Goal: Book appointment/travel/reservation

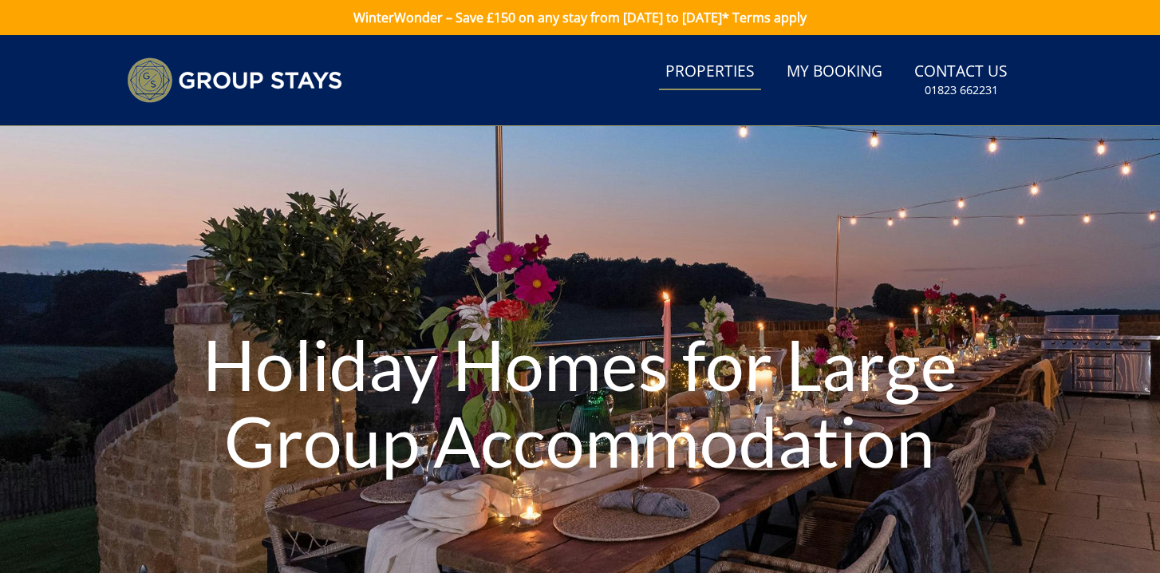
click at [718, 67] on link "Properties" at bounding box center [710, 72] width 102 height 36
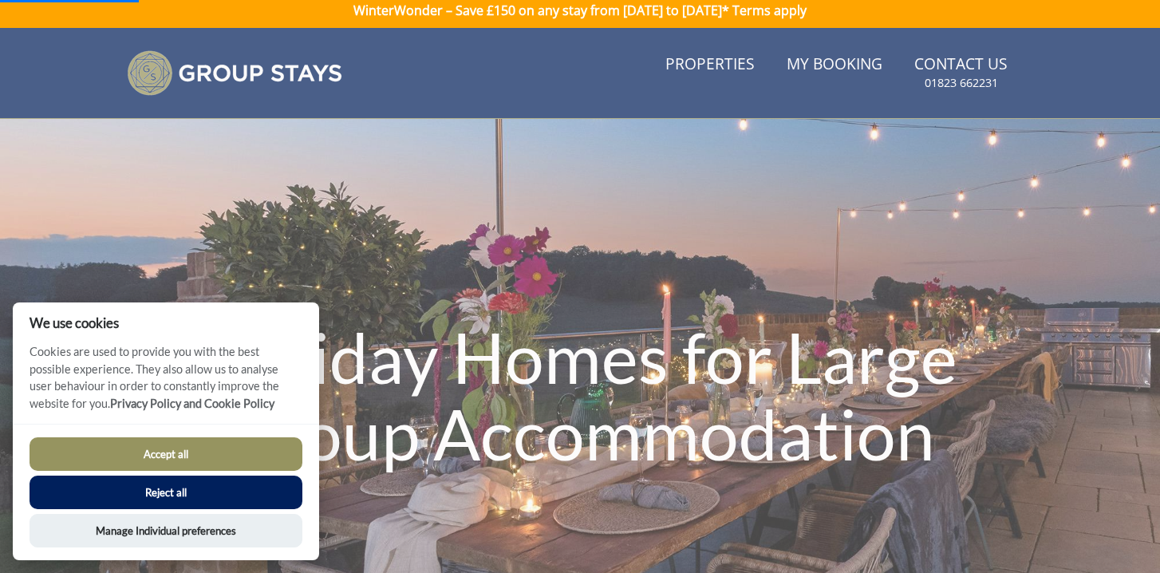
scroll to position [24, 0]
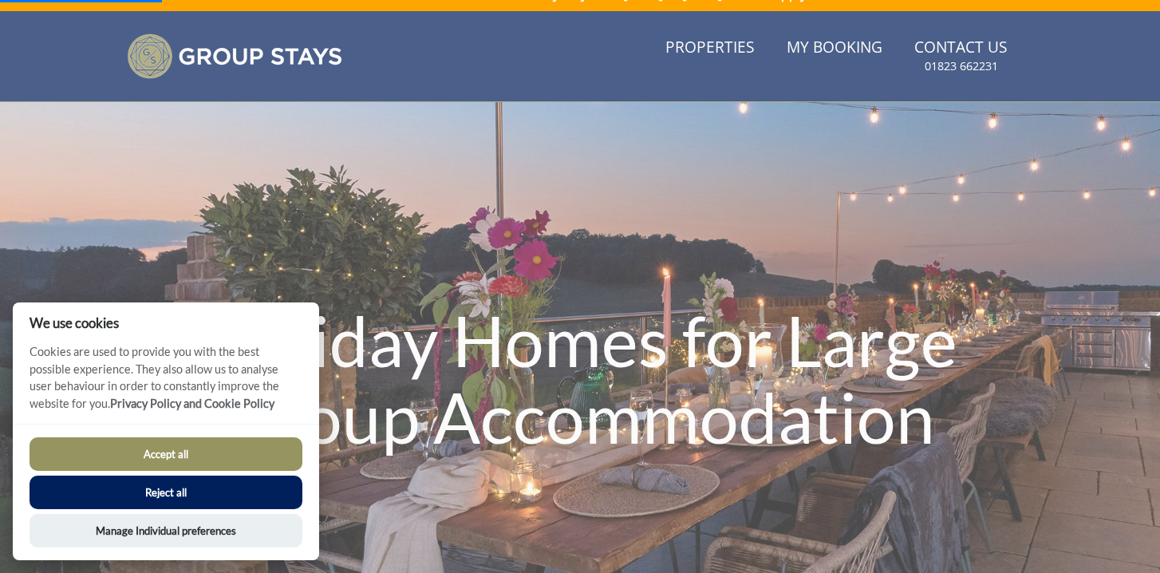
click at [187, 486] on button "Reject all" at bounding box center [166, 492] width 273 height 34
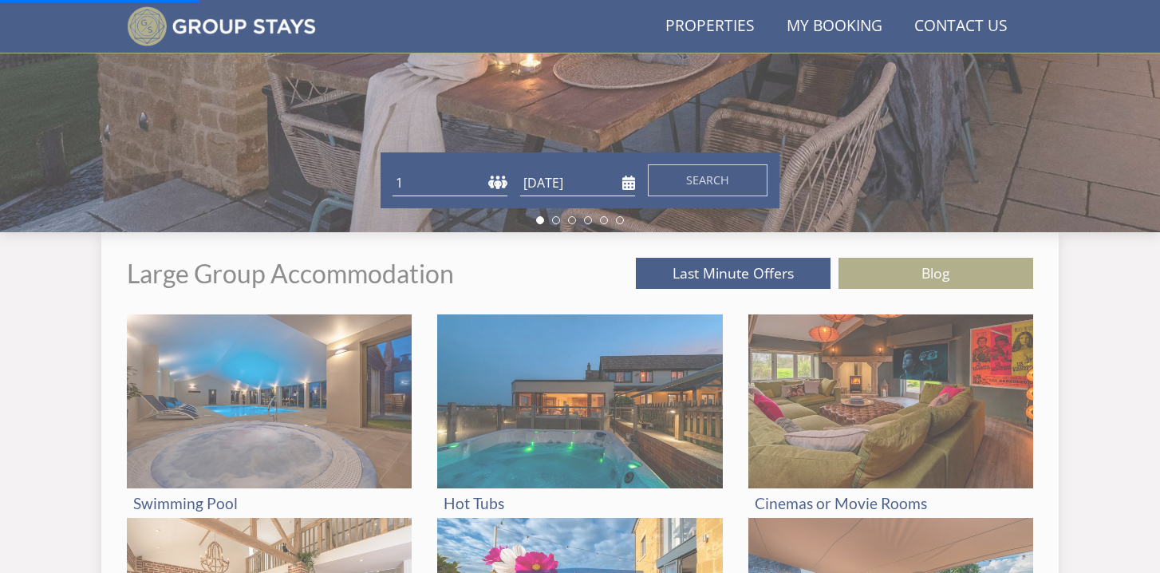
scroll to position [398, 0]
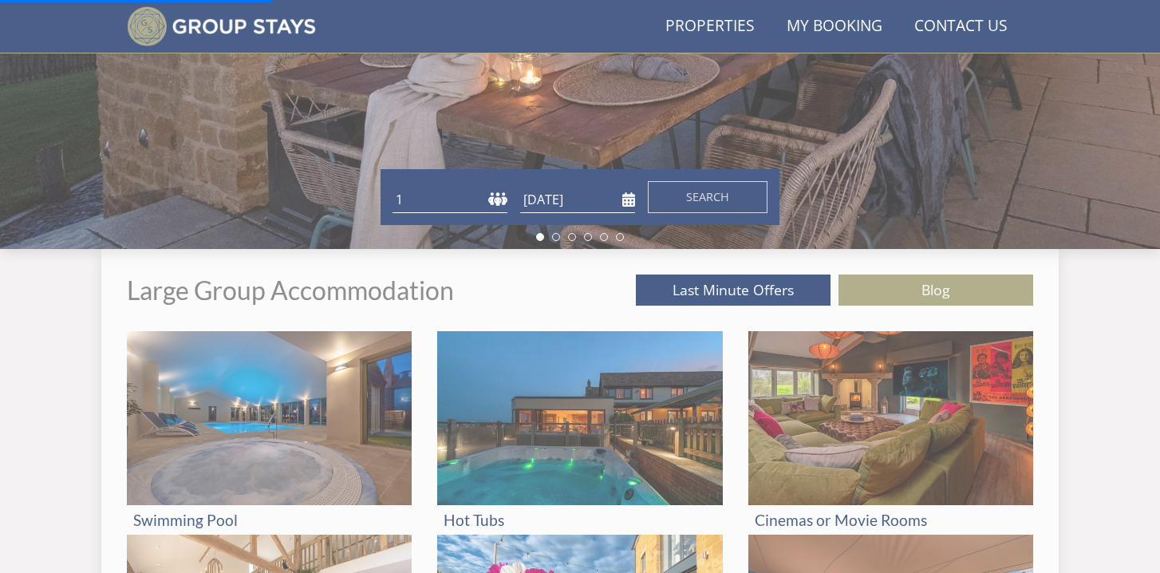
click at [392, 187] on select "1 2 3 4 5 6 7 8 9 10 11 12 13 14 15 16 17 18 19 20 21 22 23 24 25 26 27 28 29 3…" at bounding box center [449, 200] width 115 height 26
select select "14"
click option "14" at bounding box center [0, 0] width 0 height 0
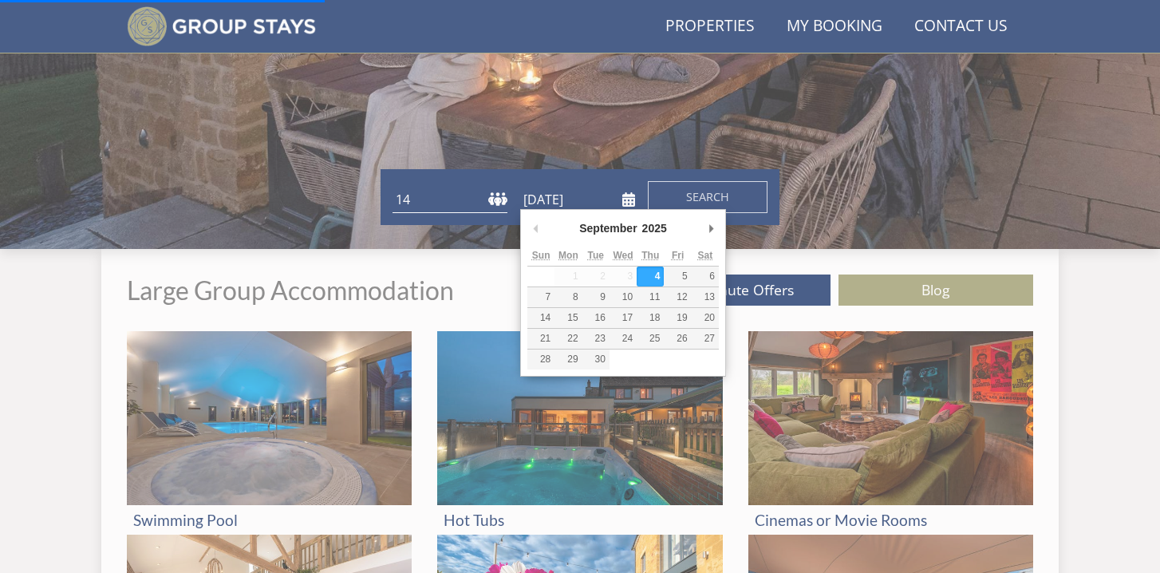
click at [578, 200] on input "[DATE]" at bounding box center [577, 200] width 115 height 26
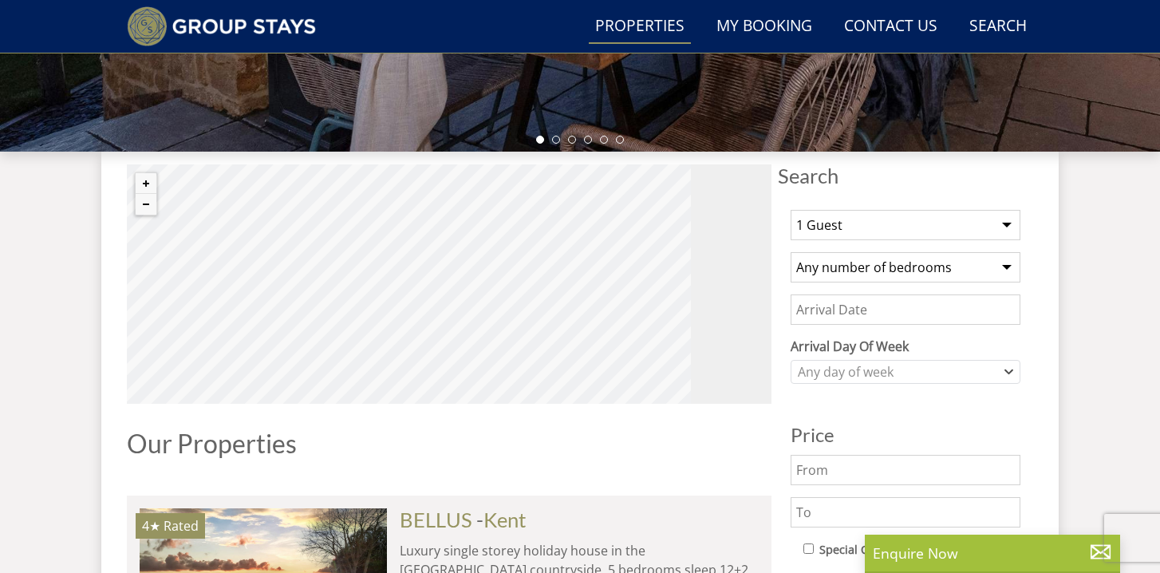
scroll to position [532, 0]
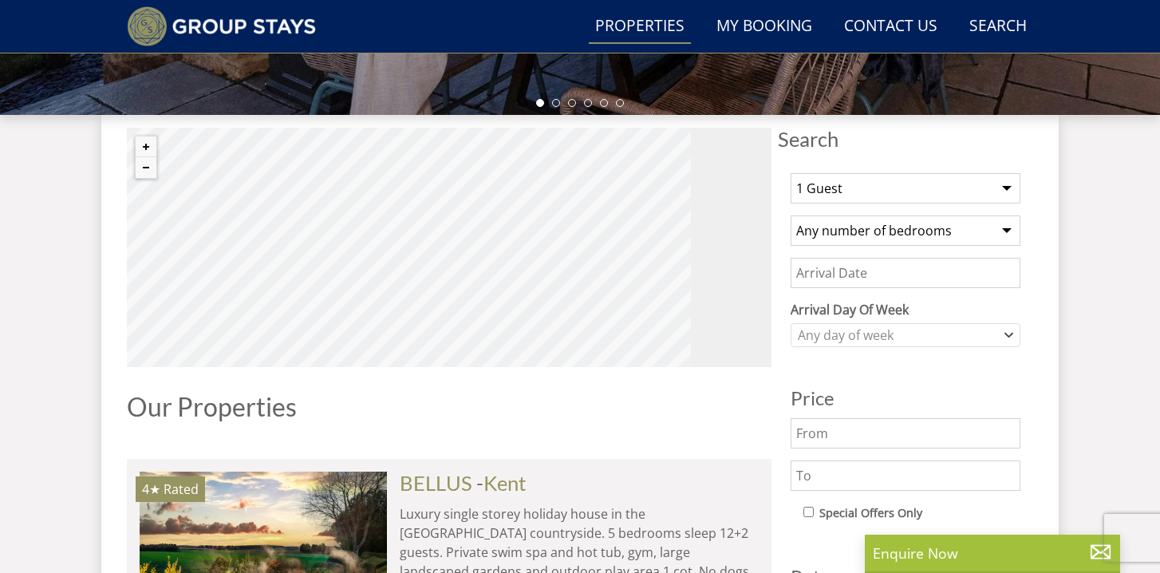
click at [790, 173] on select "1 Guest 2 Guests 3 Guests 4 Guests 5 Guests 6 Guests 7 Guests 8 Guests 9 Guests…" at bounding box center [905, 188] width 230 height 30
select select "14"
click option "14 Guests" at bounding box center [0, 0] width 0 height 0
click at [790, 215] on select "Any number of bedrooms 1 Bedroom 2 Bedrooms 3 Bedrooms 4 Bedrooms 5 Bedrooms 6 …" at bounding box center [905, 230] width 230 height 30
select select "6"
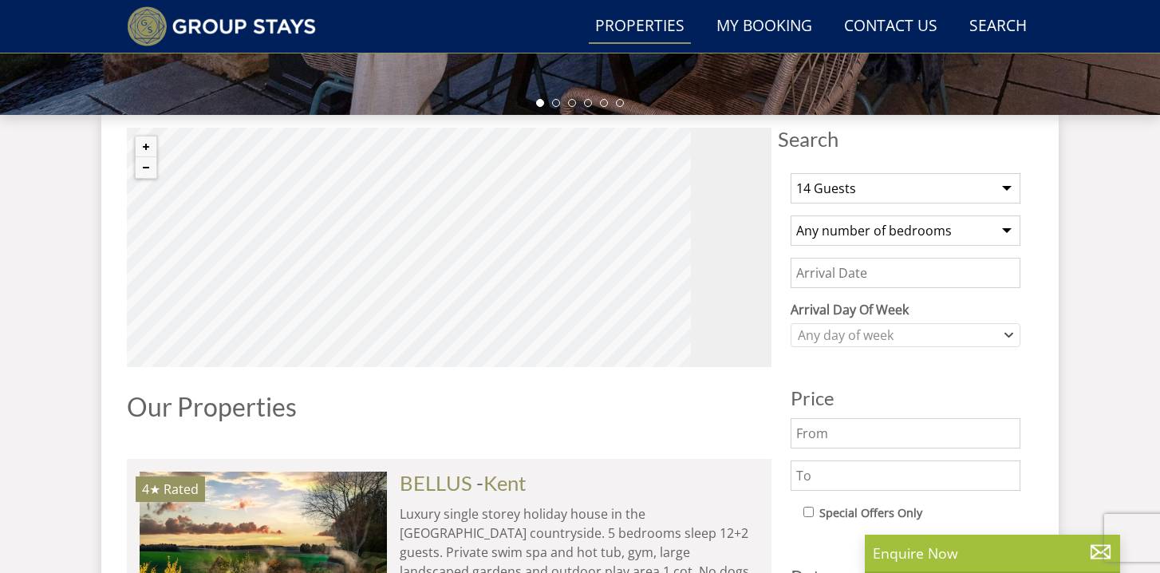
click option "6 Bedrooms" at bounding box center [0, 0] width 0 height 0
click at [893, 263] on input "Date" at bounding box center [905, 273] width 230 height 30
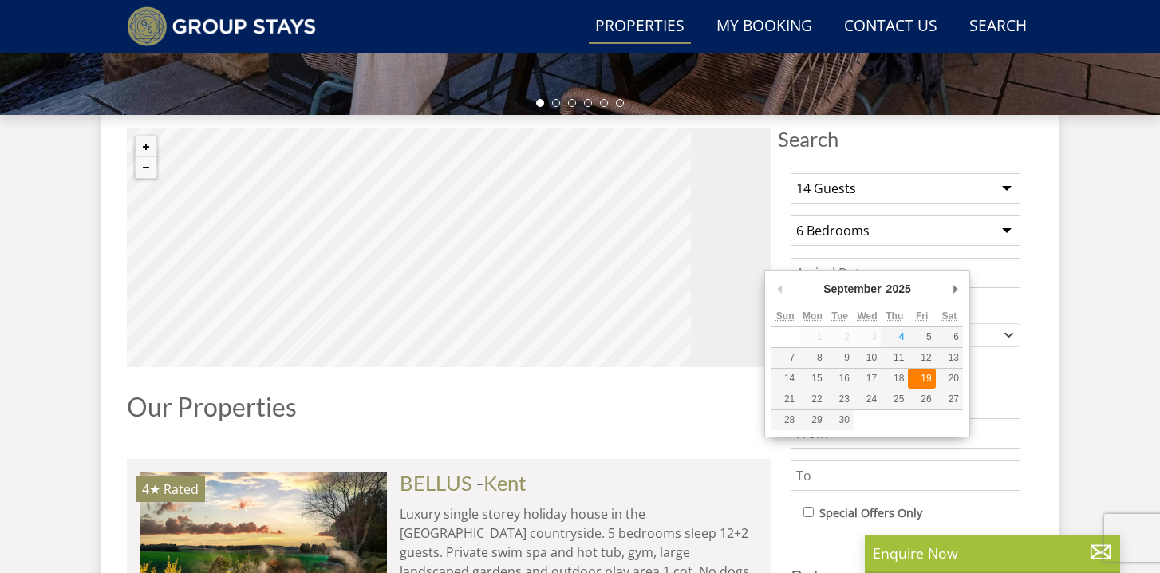
type input "[DATE]"
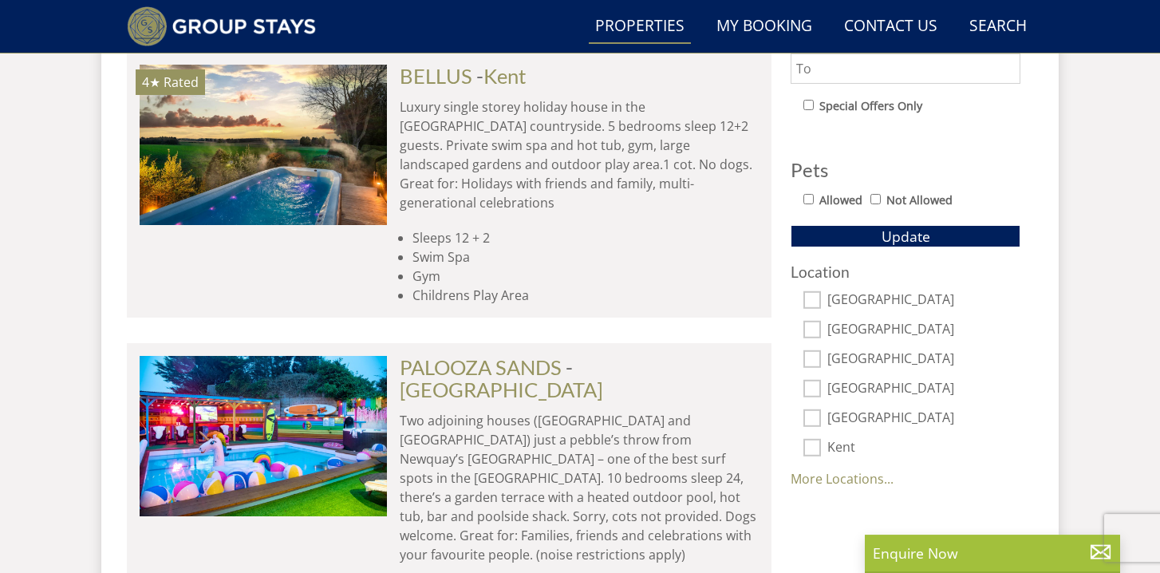
scroll to position [941, 0]
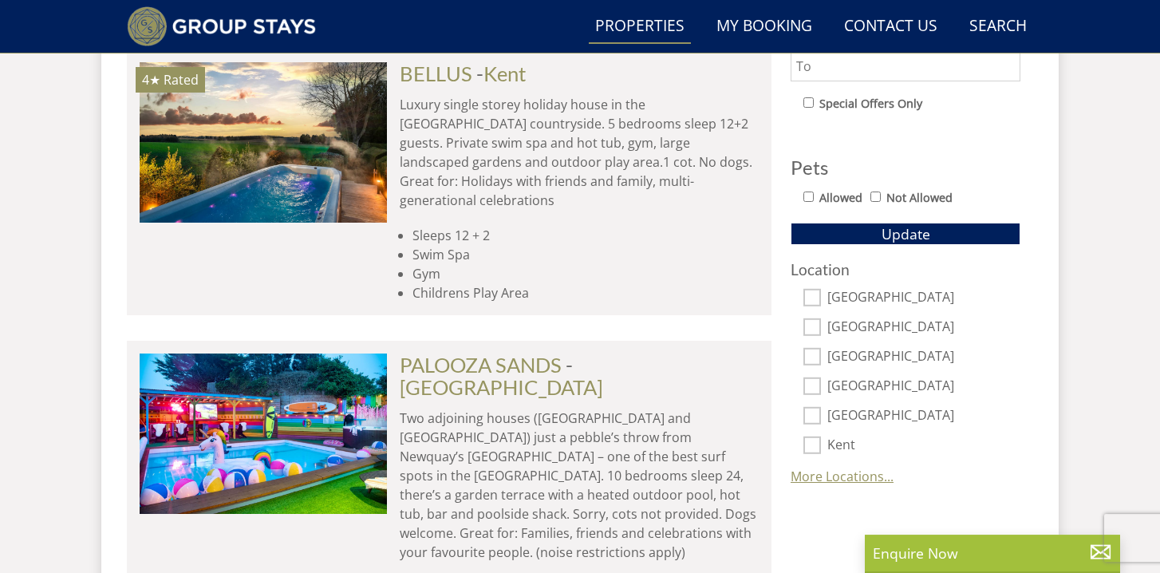
click at [845, 467] on link "More Locations..." at bounding box center [841, 476] width 103 height 18
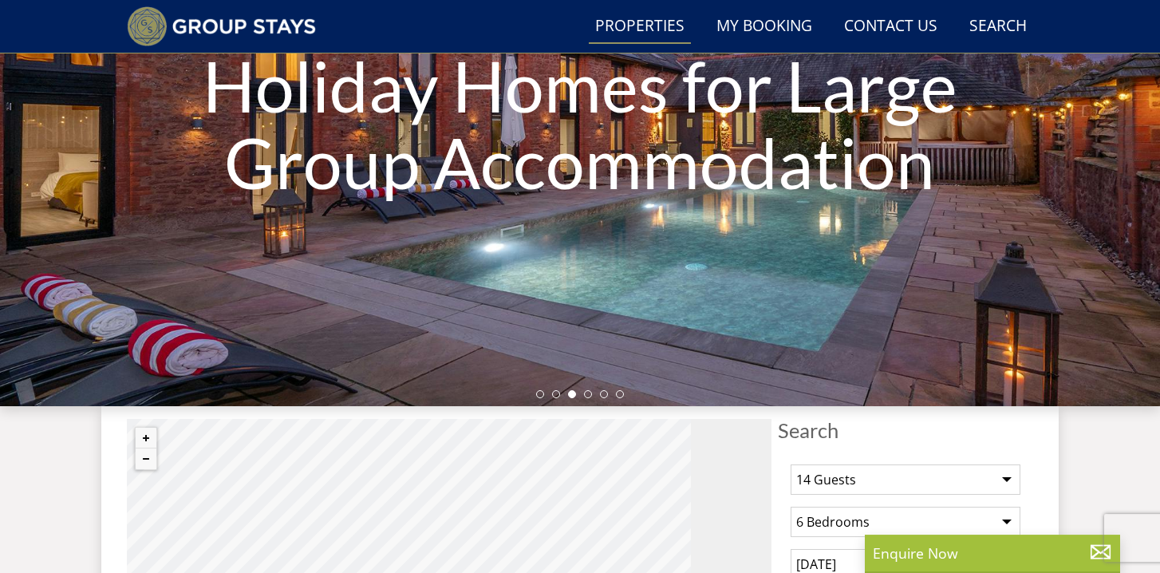
scroll to position [168, 0]
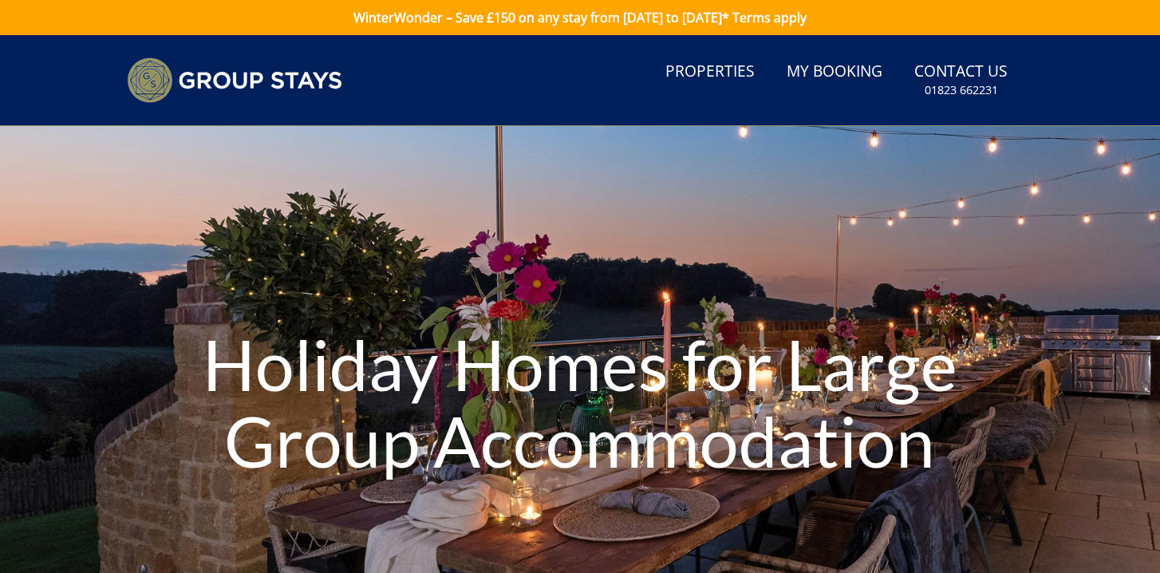
select select "14"
